Goal: Find specific page/section: Find specific page/section

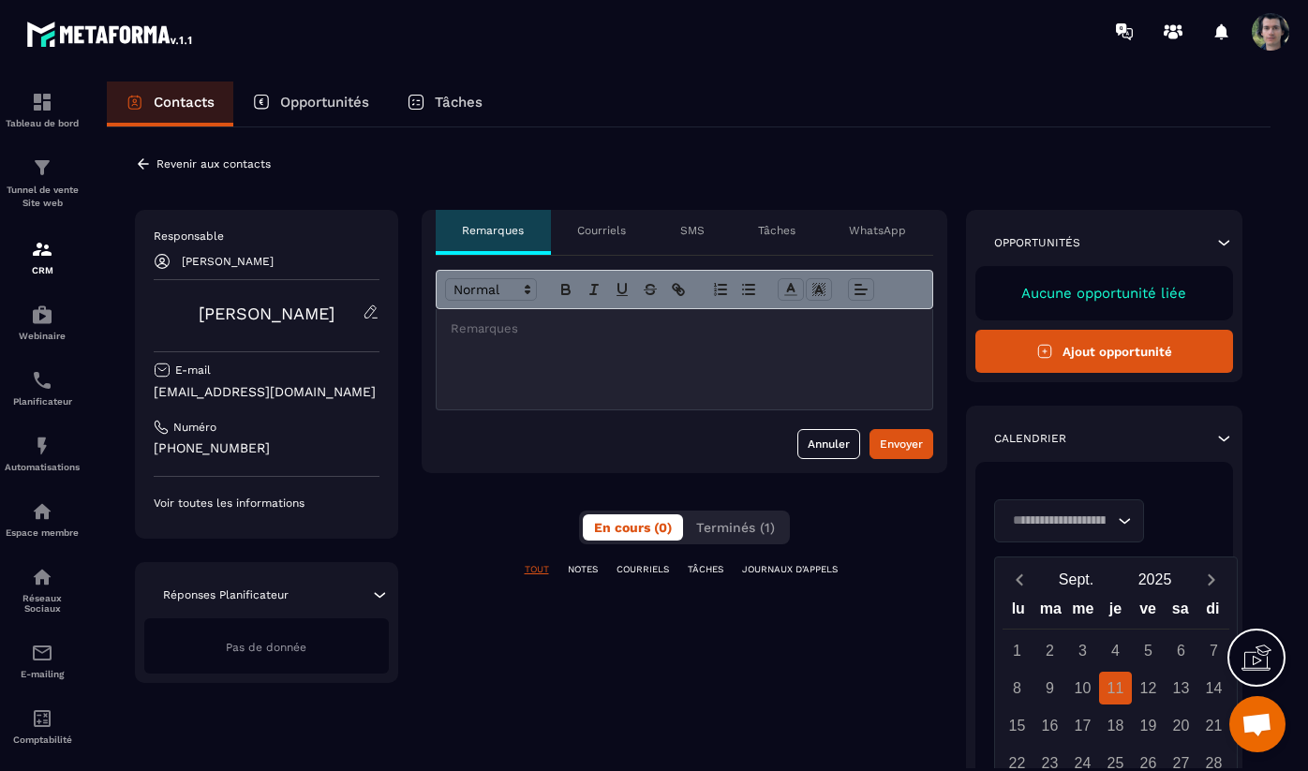
click at [602, 226] on p "Courriels" at bounding box center [601, 230] width 49 height 15
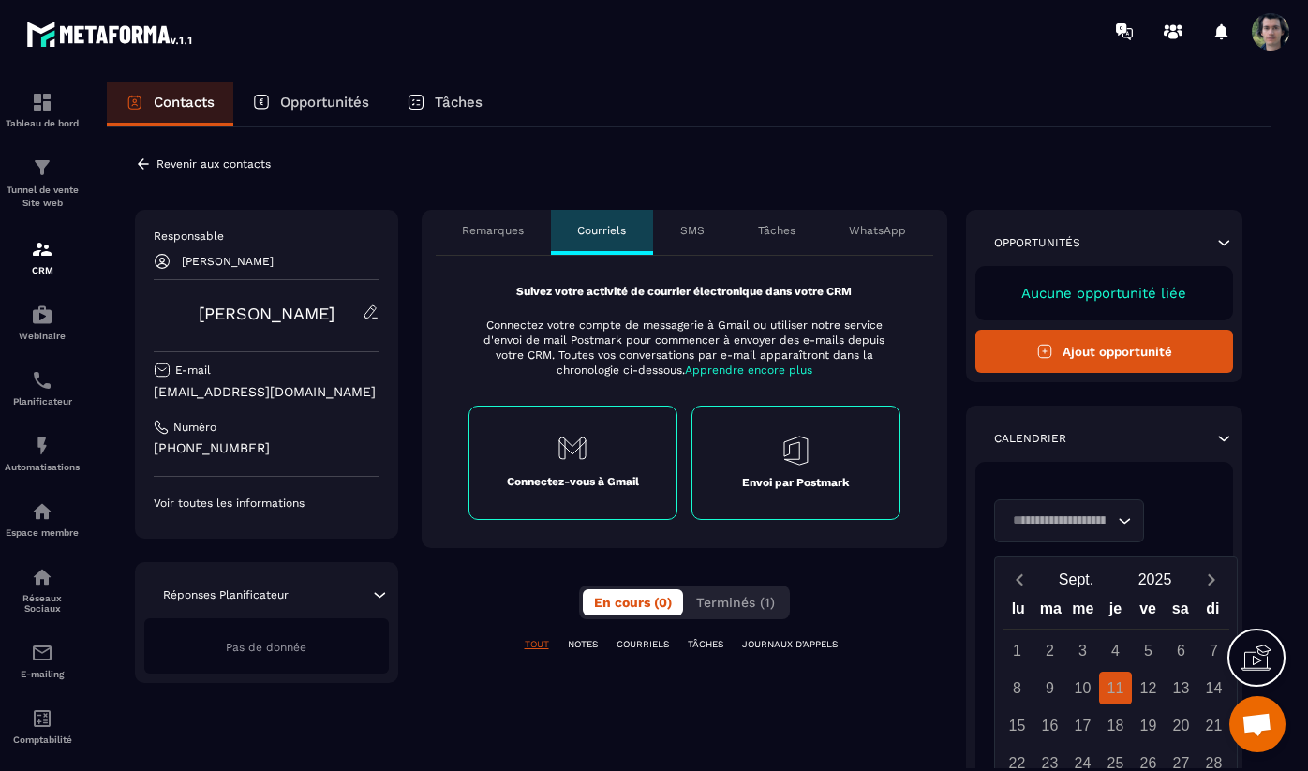
click at [689, 230] on p "SMS" at bounding box center [692, 230] width 24 height 15
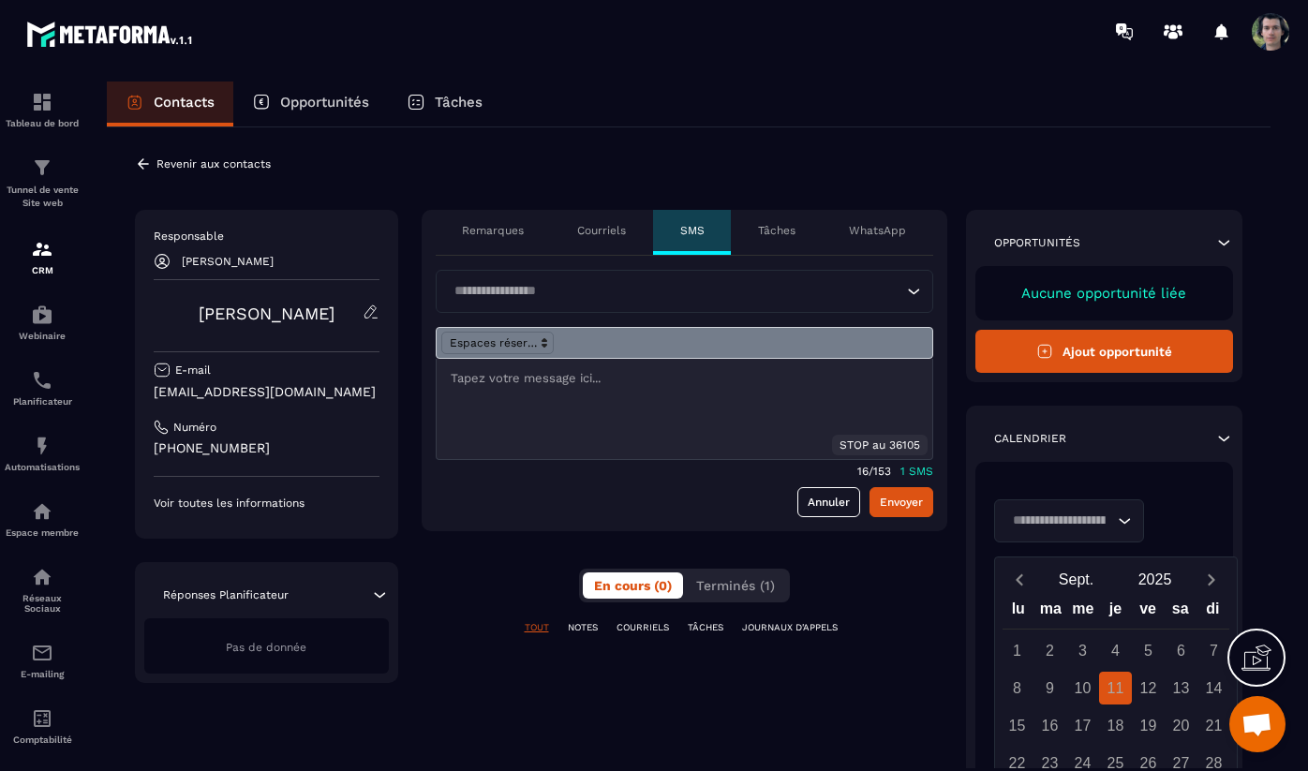
click at [889, 233] on p "WhatsApp" at bounding box center [877, 230] width 57 height 15
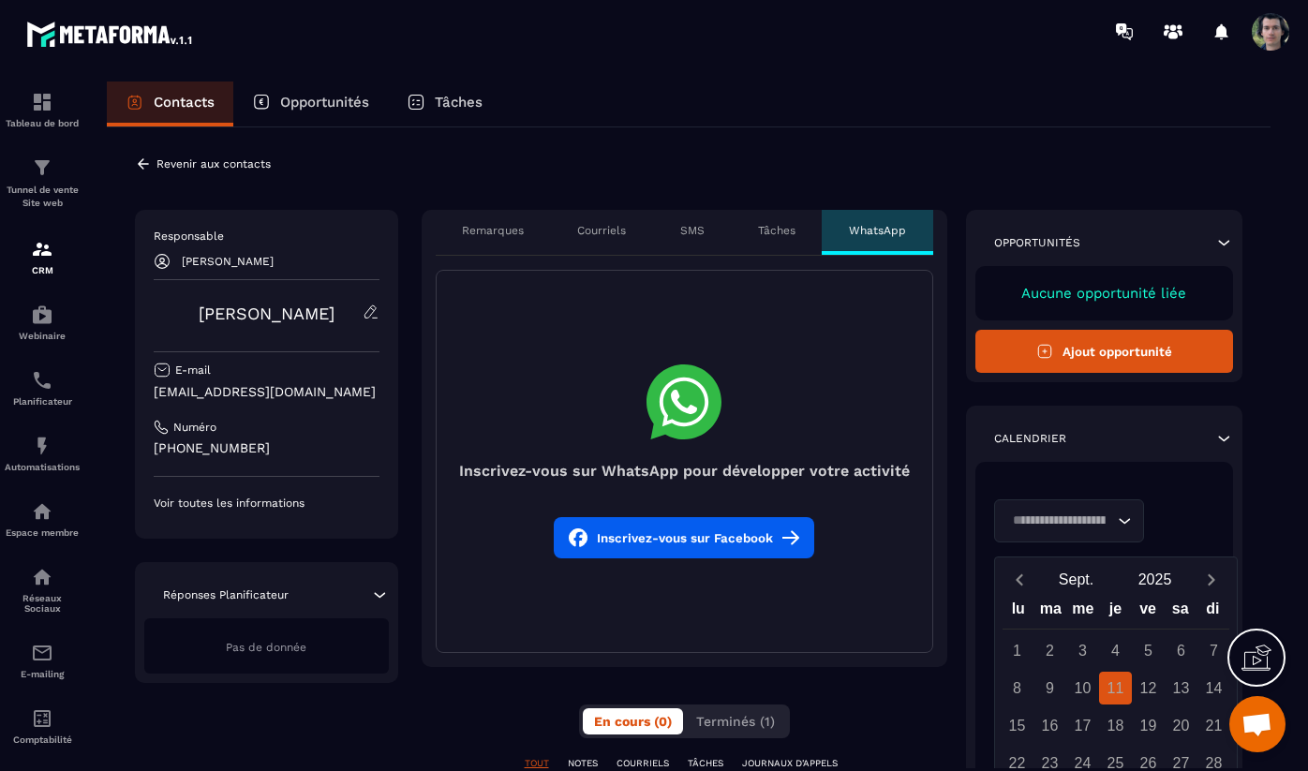
click at [778, 235] on p "Tâches" at bounding box center [776, 230] width 37 height 15
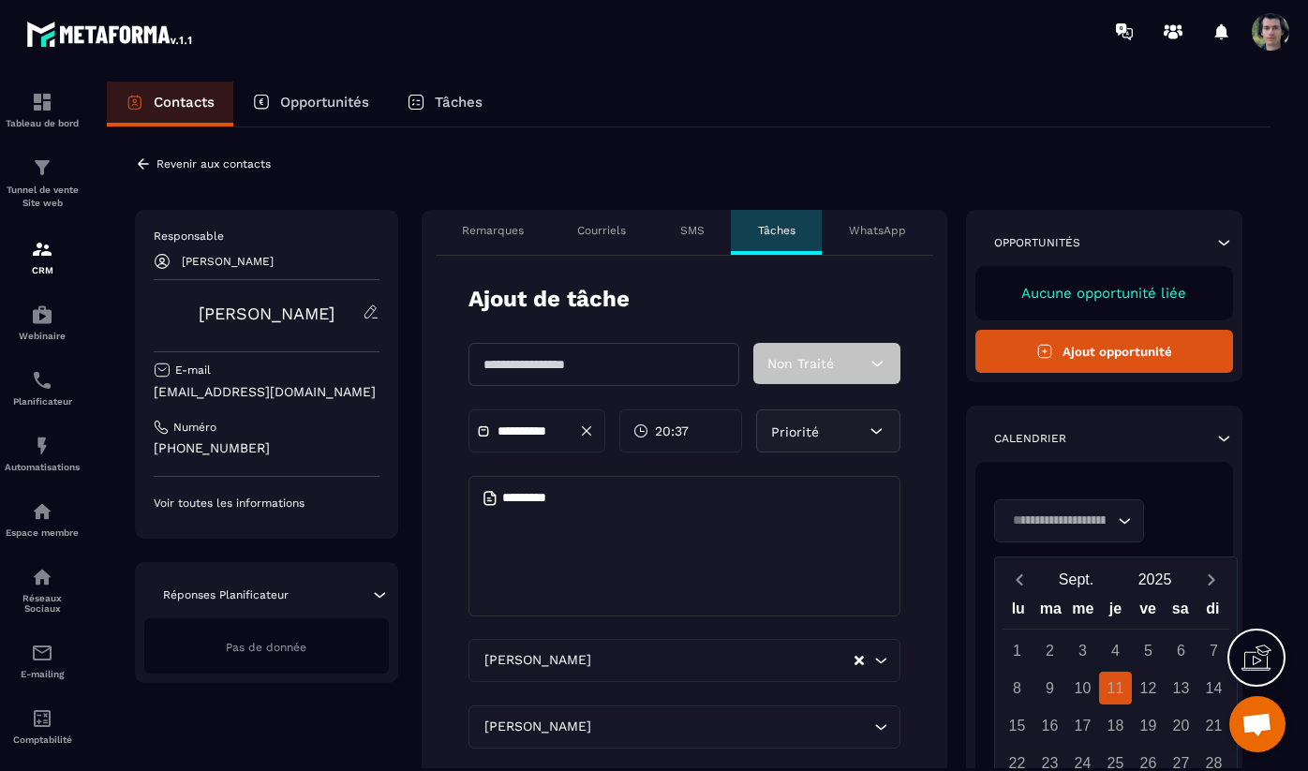
click at [691, 232] on p "SMS" at bounding box center [692, 230] width 24 height 15
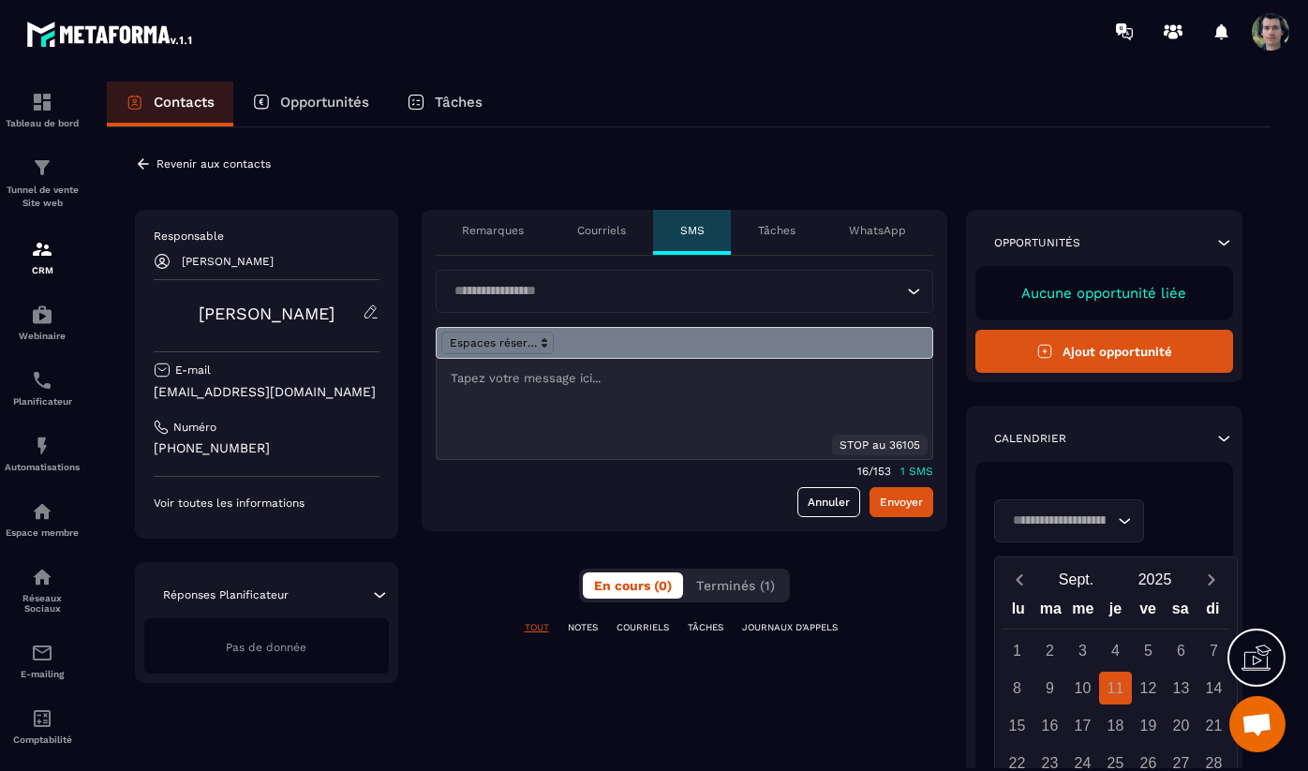
click at [615, 232] on p "Courriels" at bounding box center [601, 230] width 49 height 15
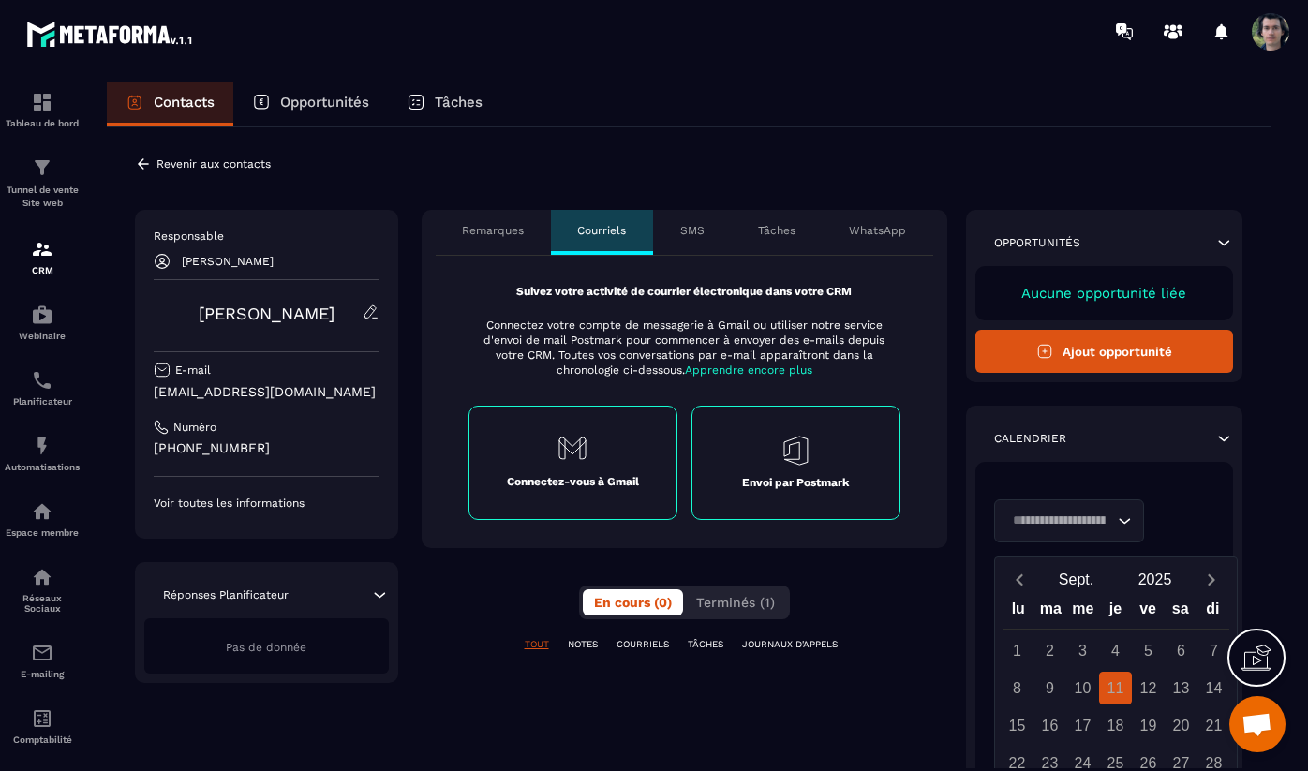
click at [504, 228] on p "Remarques" at bounding box center [493, 230] width 62 height 15
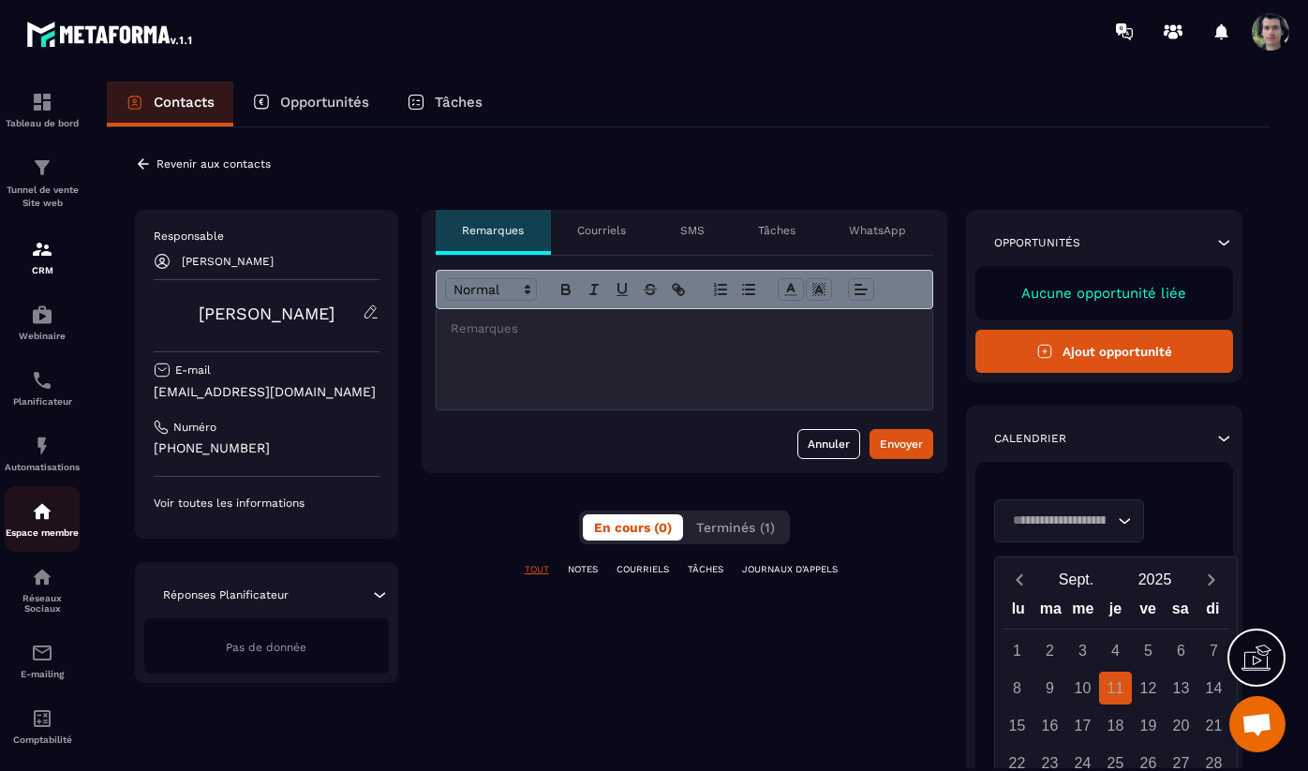
click at [43, 523] on img at bounding box center [42, 511] width 22 height 22
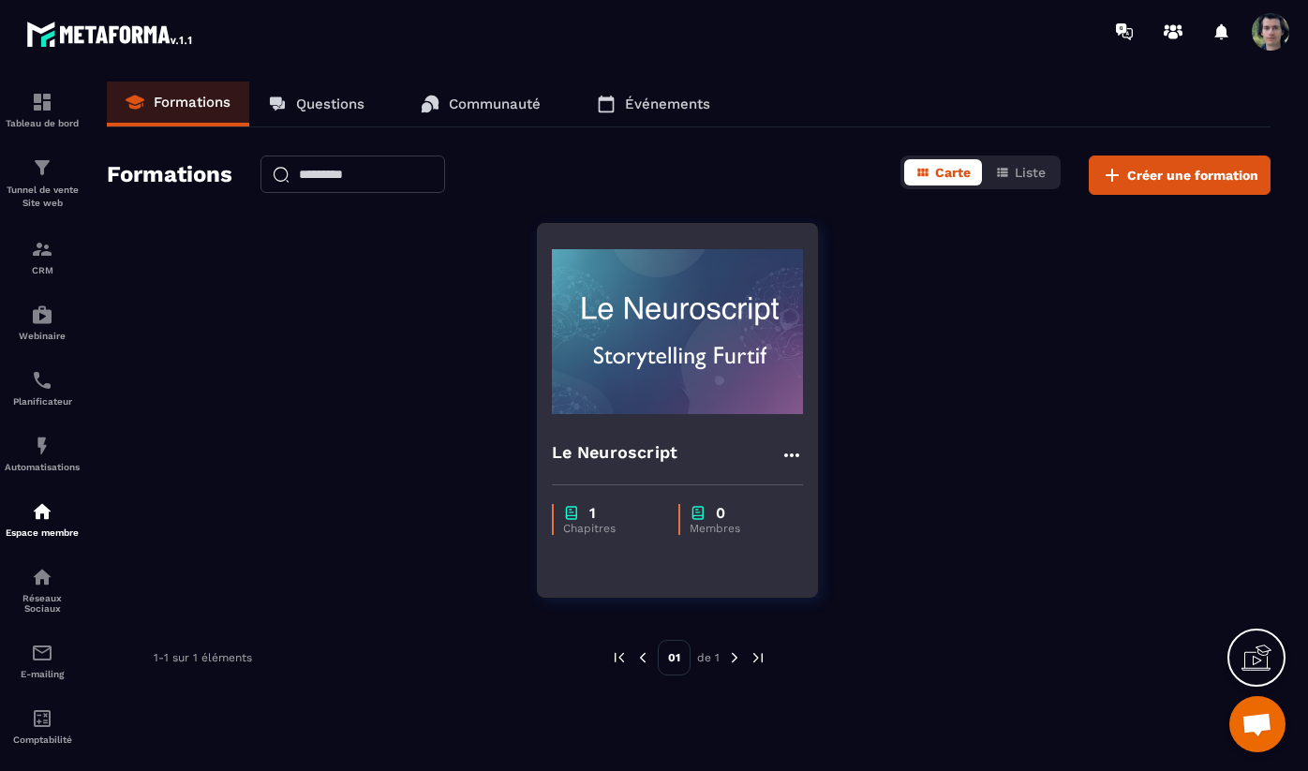
click at [681, 418] on img at bounding box center [677, 331] width 251 height 187
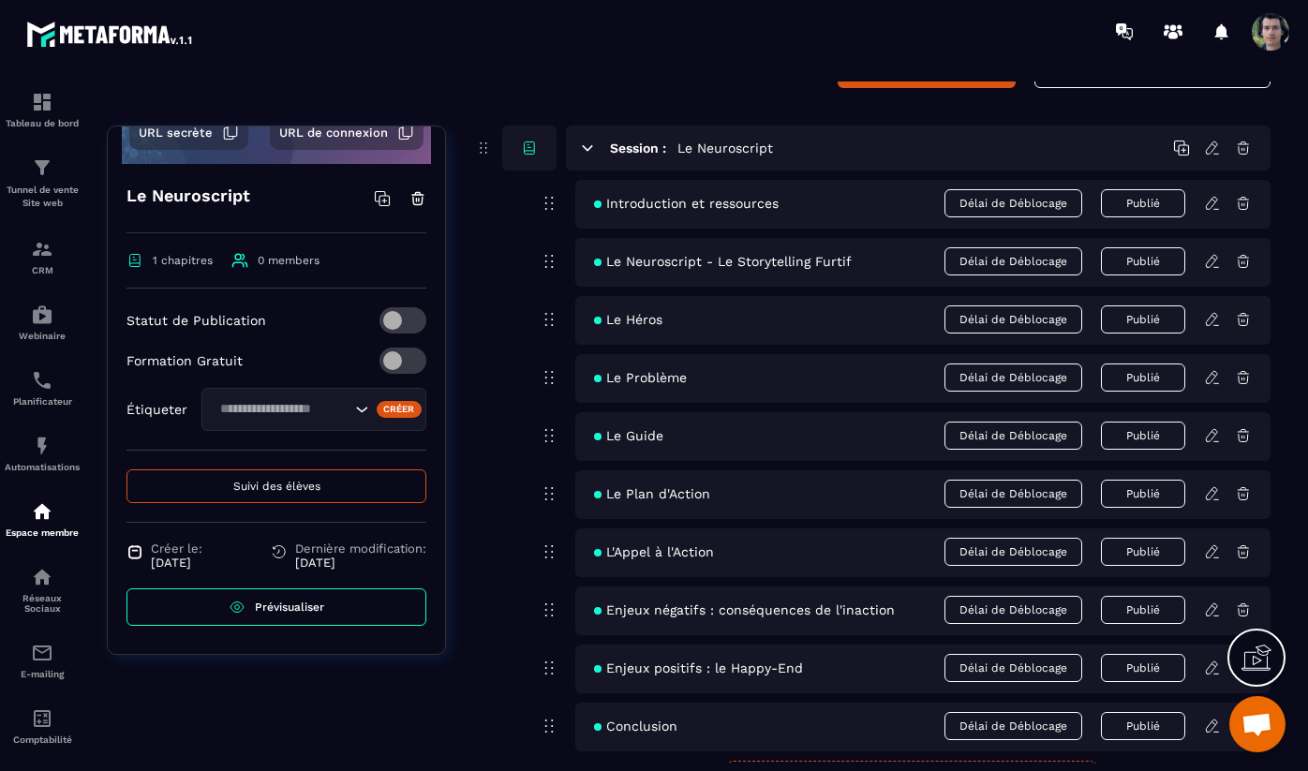
scroll to position [141, 0]
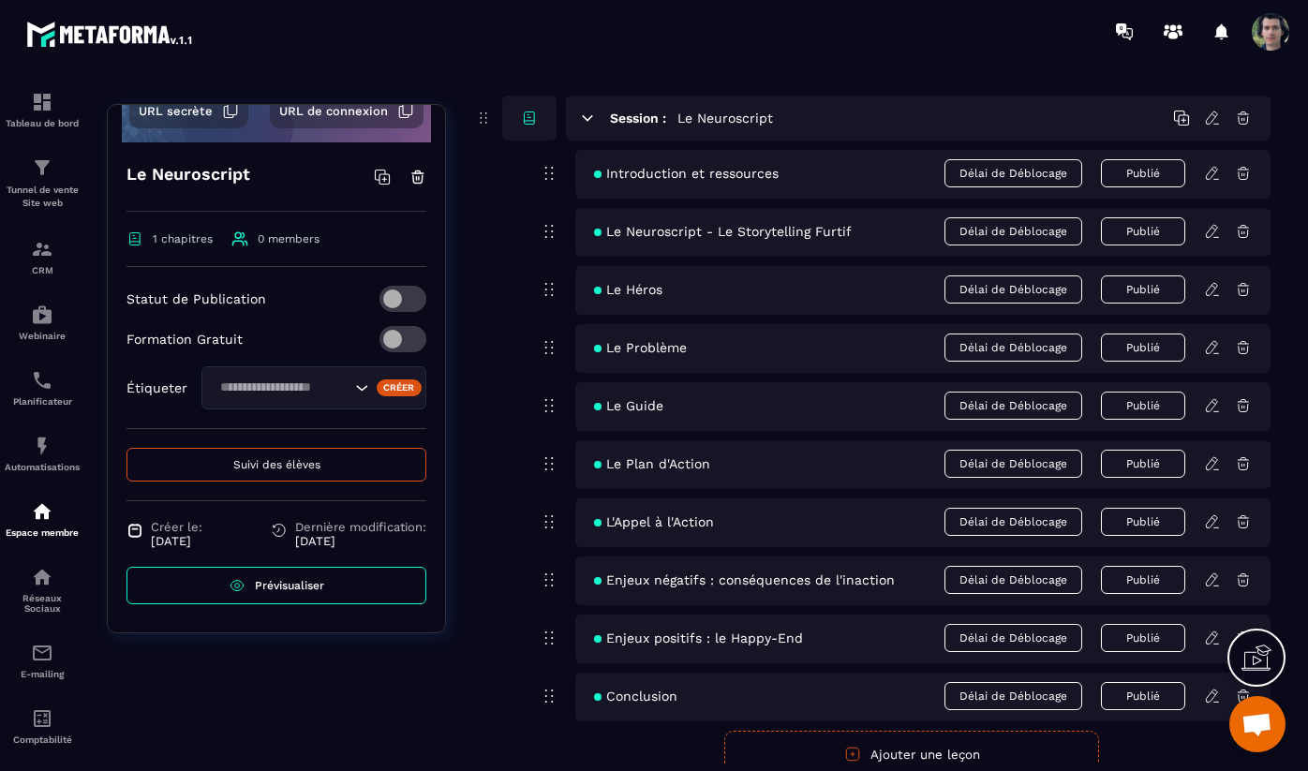
click at [310, 462] on span "Suivi des élèves" at bounding box center [276, 464] width 87 height 13
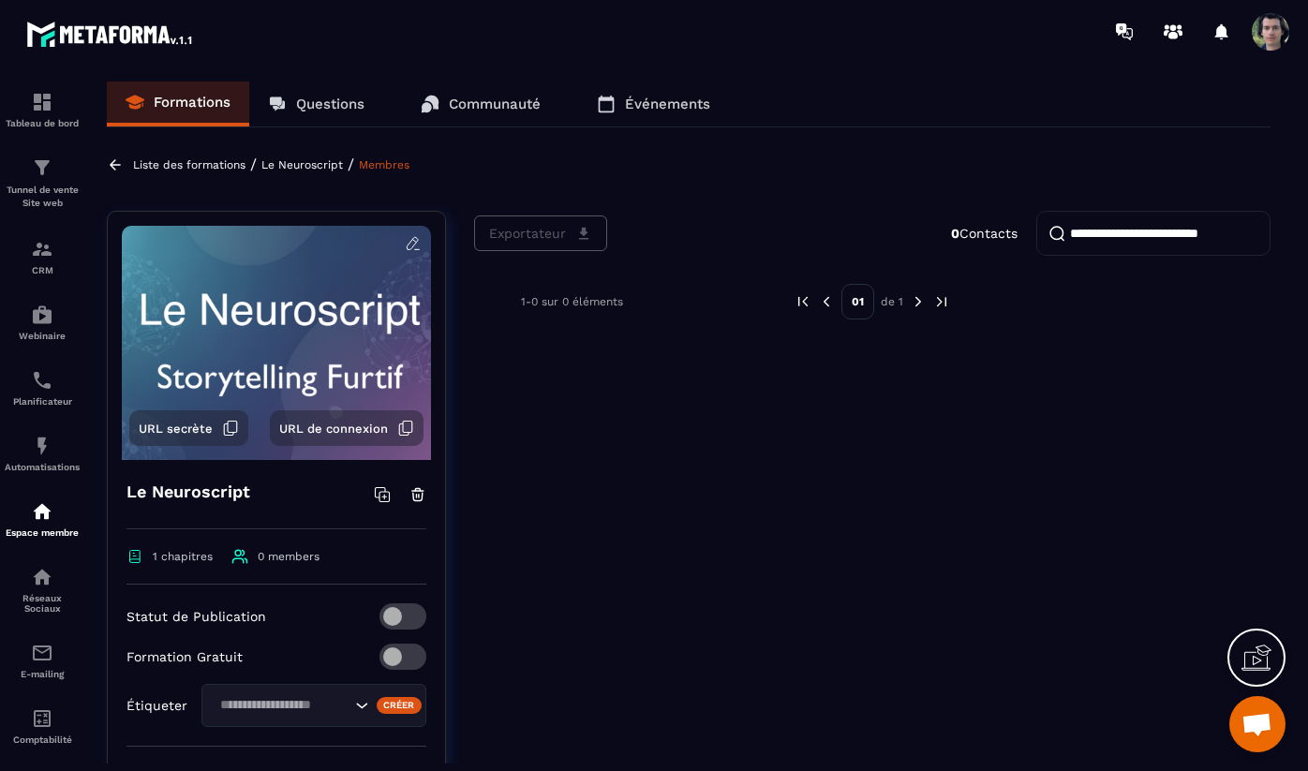
click at [1141, 231] on input "search" at bounding box center [1153, 233] width 234 height 45
type input "*"
click at [41, 261] on div "CRM" at bounding box center [42, 256] width 75 height 37
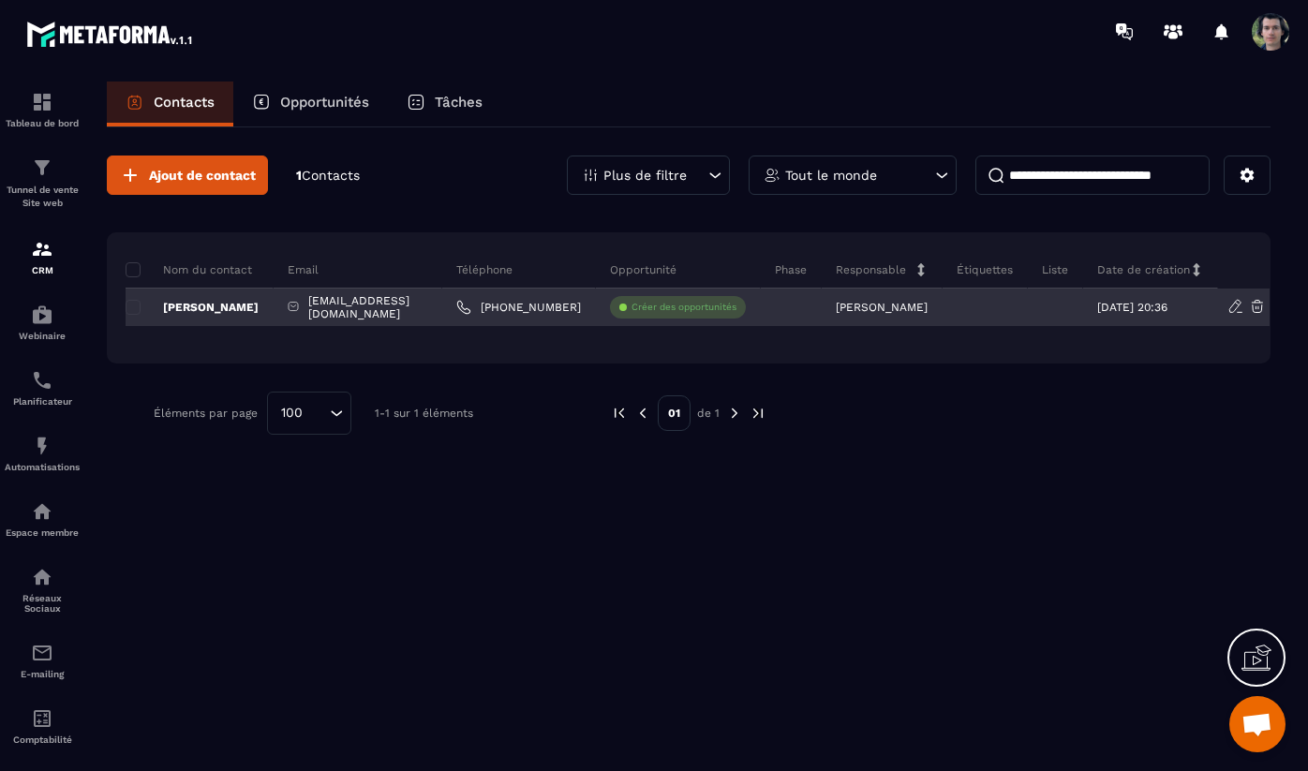
click at [234, 306] on p "[PERSON_NAME]" at bounding box center [192, 307] width 133 height 15
